Goal: Transaction & Acquisition: Purchase product/service

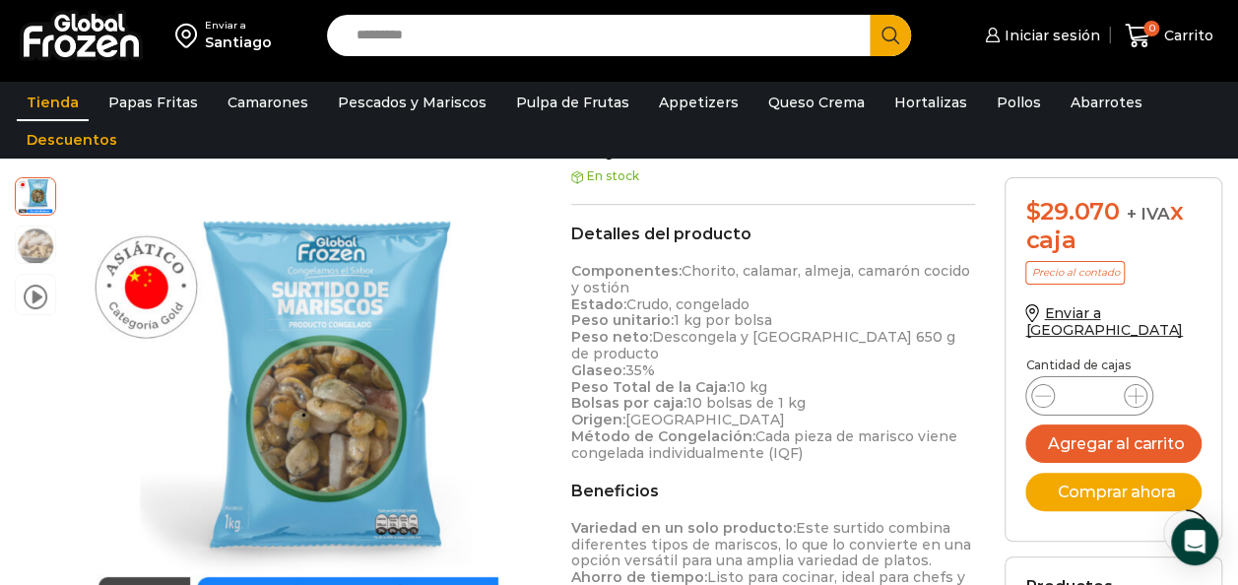
click at [65, 106] on link "Tienda" at bounding box center [53, 102] width 72 height 37
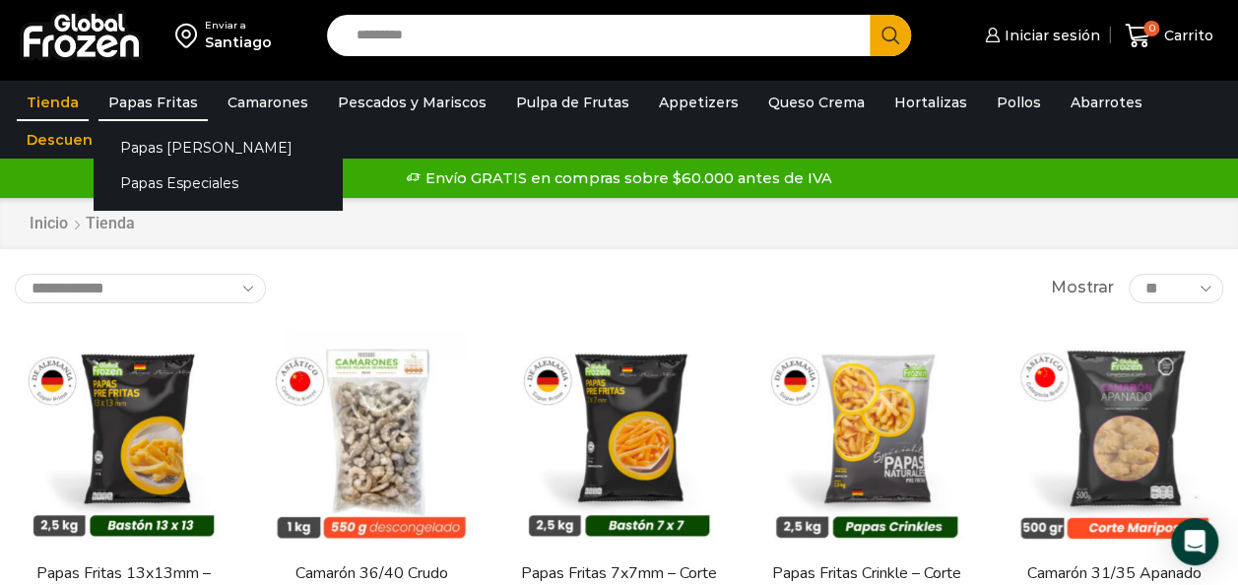
click at [126, 98] on link "Papas Fritas" at bounding box center [152, 102] width 109 height 37
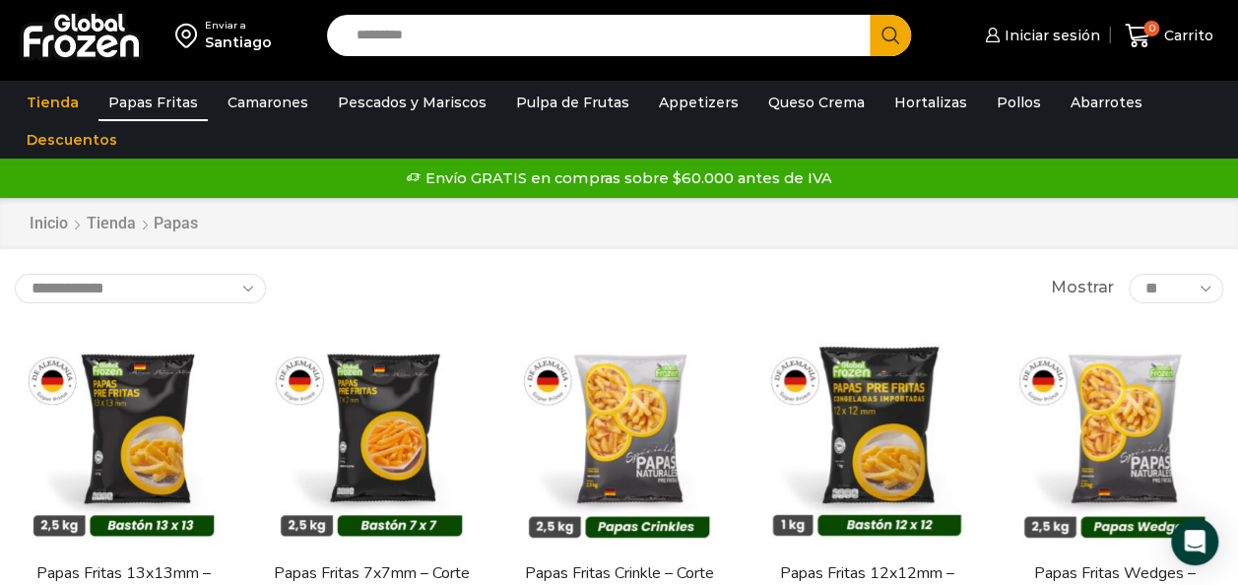
click at [465, 33] on input "Search input" at bounding box center [604, 35] width 514 height 41
type input "*********"
click at [869, 15] on button "Search" at bounding box center [889, 35] width 41 height 41
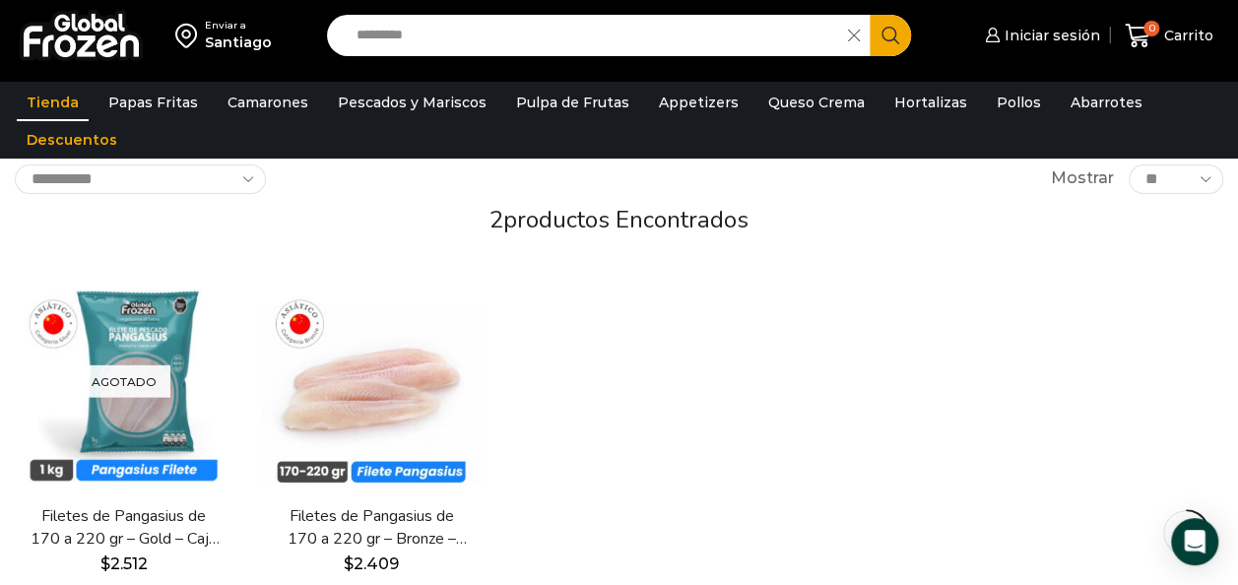
scroll to position [159, 0]
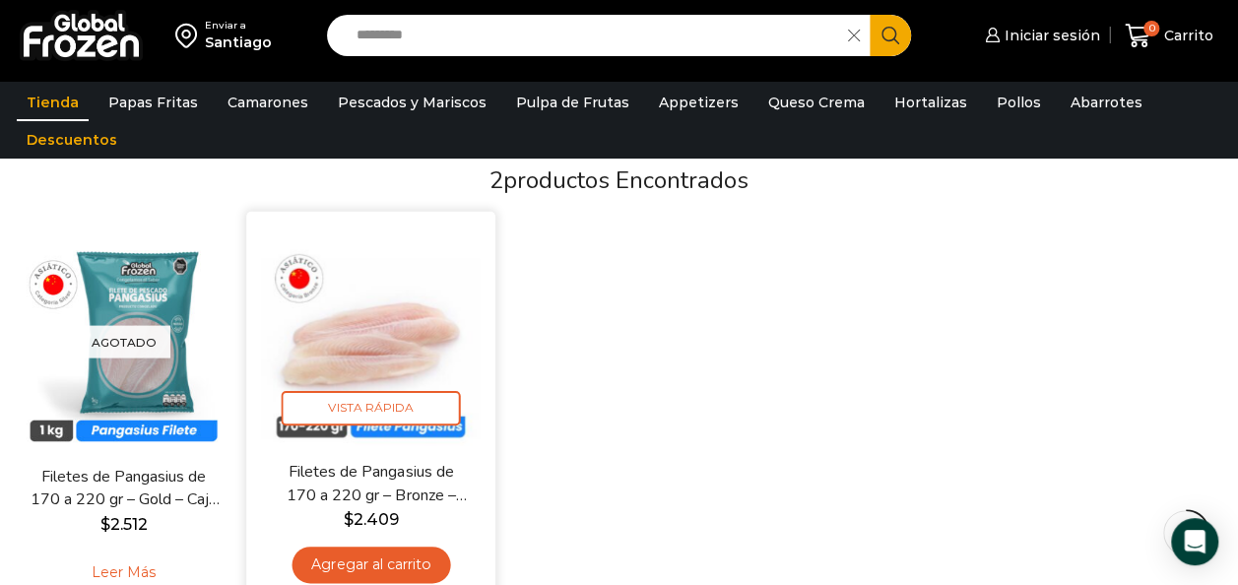
click at [395, 353] on img at bounding box center [372, 336] width 220 height 220
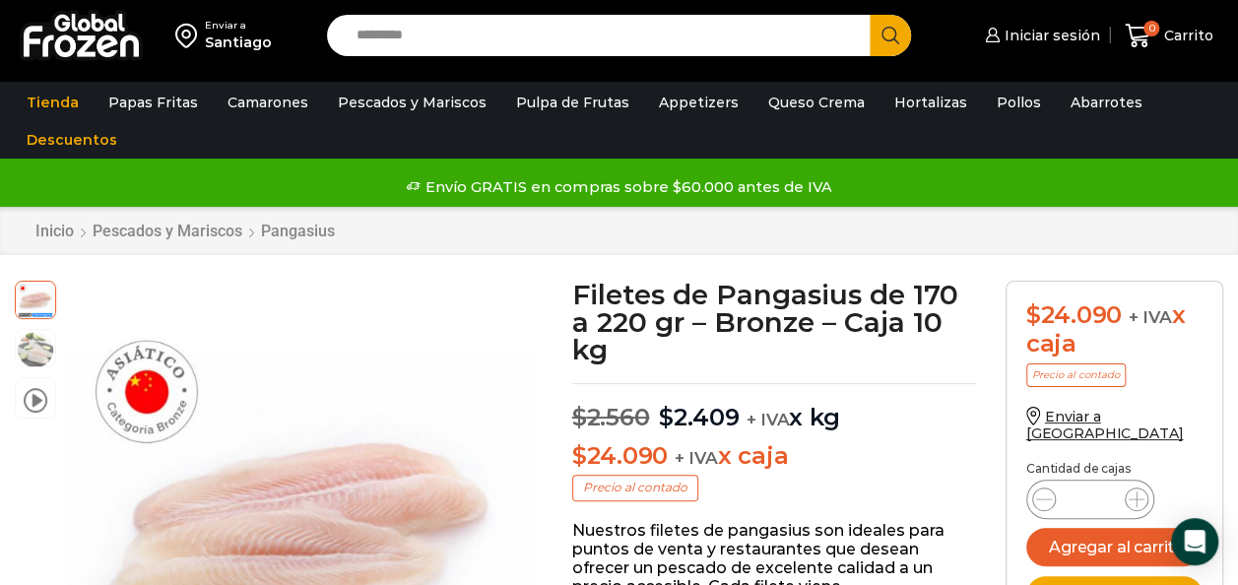
click at [561, 32] on input "Search input" at bounding box center [604, 35] width 514 height 41
type input "*****"
click at [869, 15] on button "Search" at bounding box center [889, 35] width 41 height 41
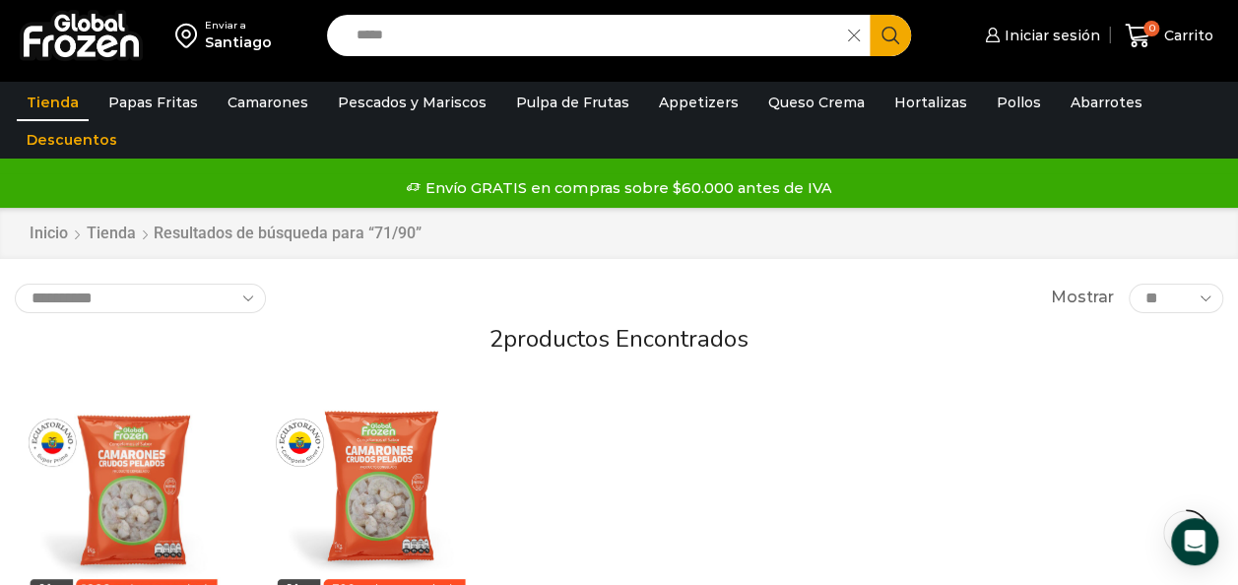
scroll to position [511, 0]
